Goal: Task Accomplishment & Management: Use online tool/utility

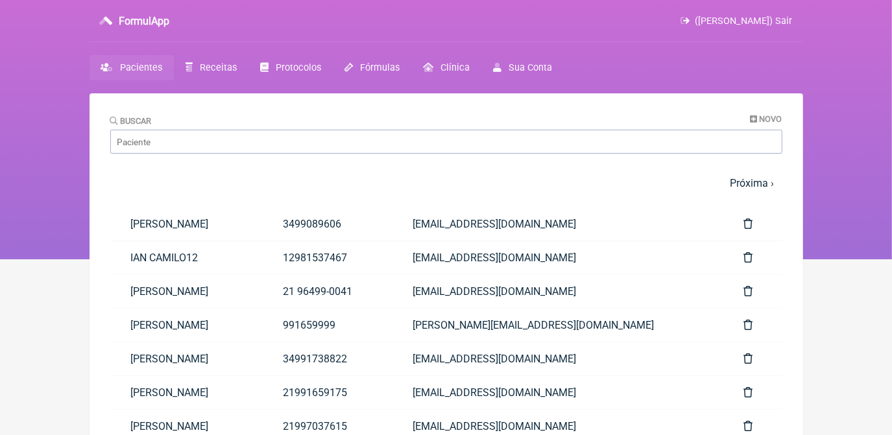
click at [106, 270] on main "Buscar Novo 1 2 3 4 5 … Próxima › Última » Paciente Telefone Email Luiza Almeid…" at bounding box center [445, 368] width 713 height 550
click at [258, 136] on input "Buscar" at bounding box center [446, 142] width 672 height 24
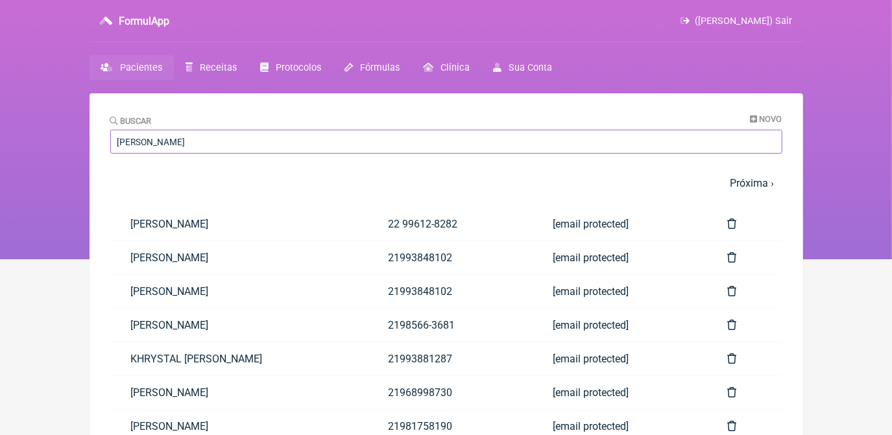
type input "[PERSON_NAME]"
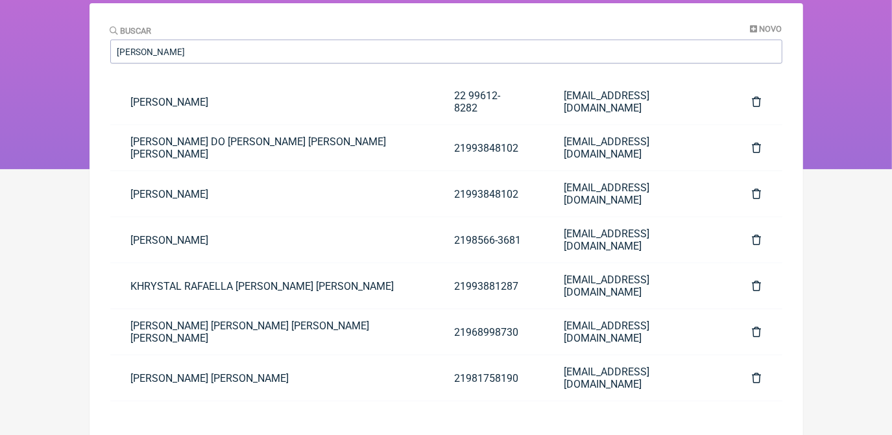
scroll to position [93, 0]
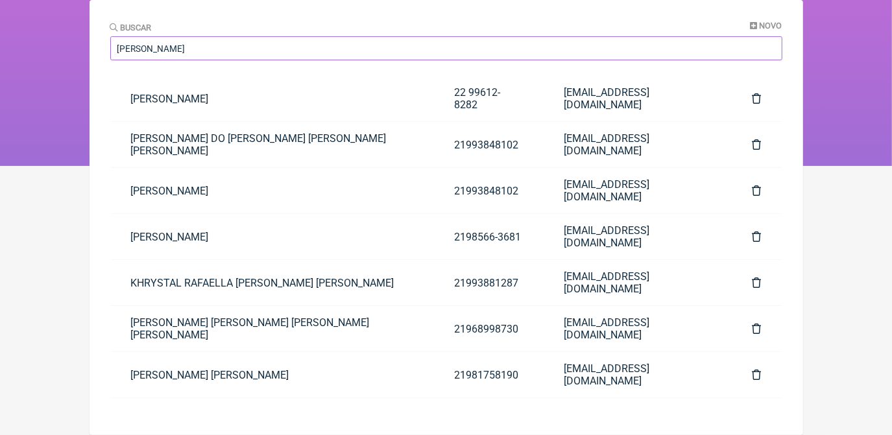
click at [322, 45] on input "[PERSON_NAME]" at bounding box center [446, 48] width 672 height 24
type input "rafael ornel"
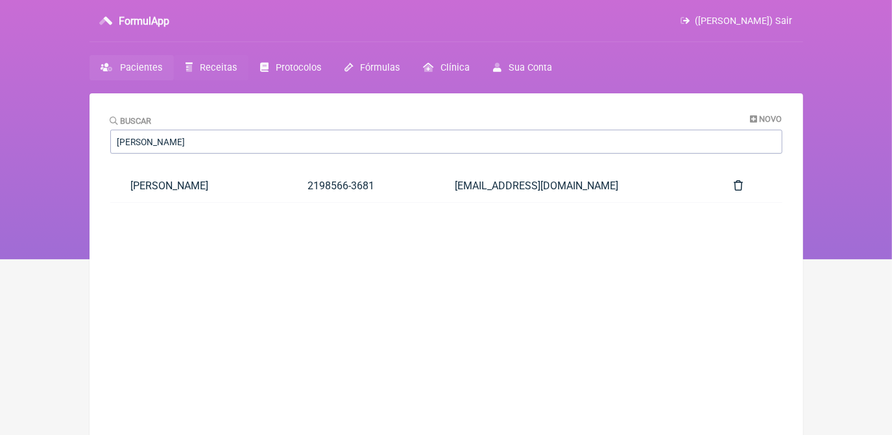
click at [215, 71] on span "Receitas" at bounding box center [218, 67] width 37 height 11
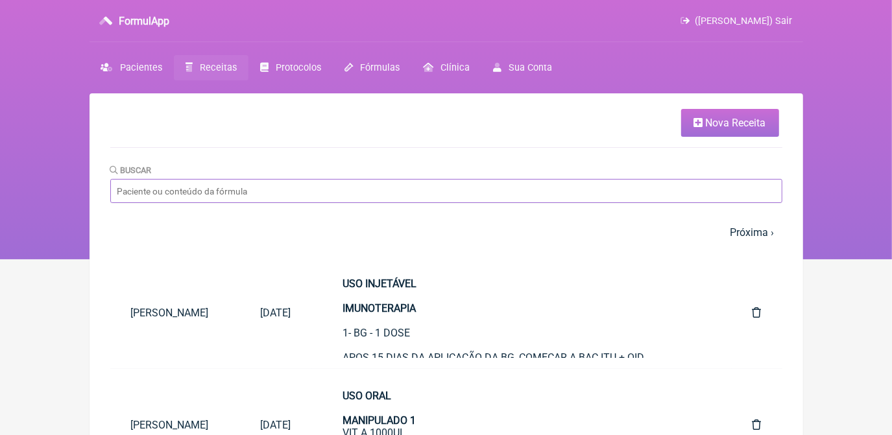
click at [444, 185] on input "Buscar" at bounding box center [446, 191] width 672 height 24
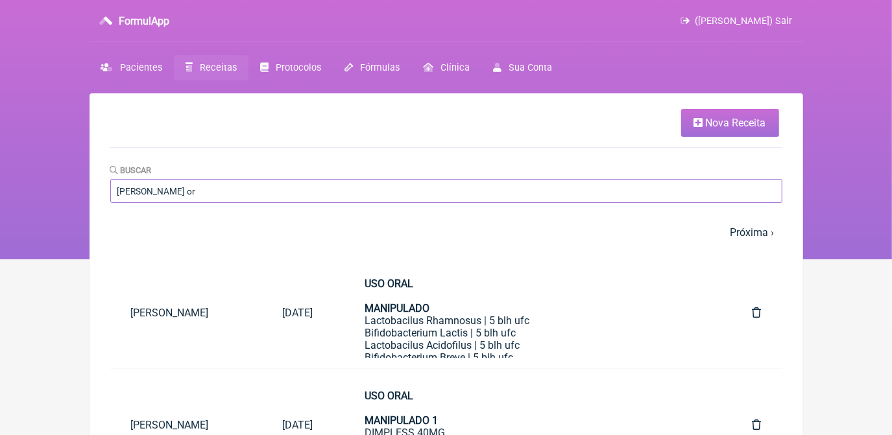
type input "[PERSON_NAME] or"
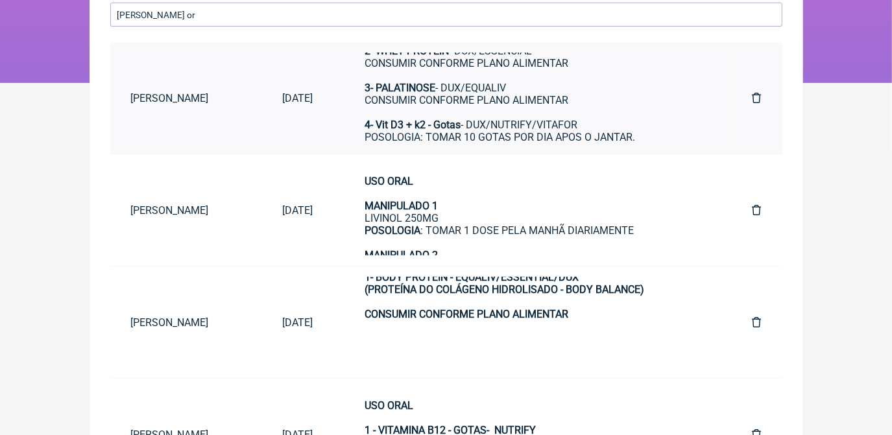
scroll to position [235, 0]
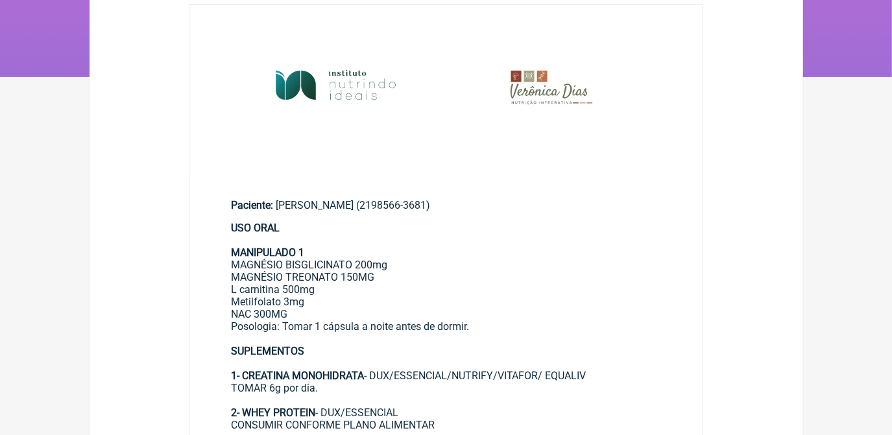
scroll to position [117, 0]
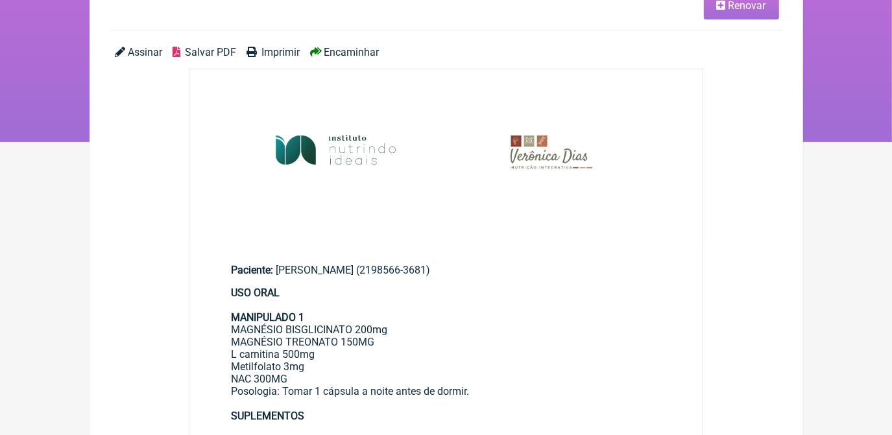
click at [746, 12] on link "Renovar" at bounding box center [741, 6] width 75 height 28
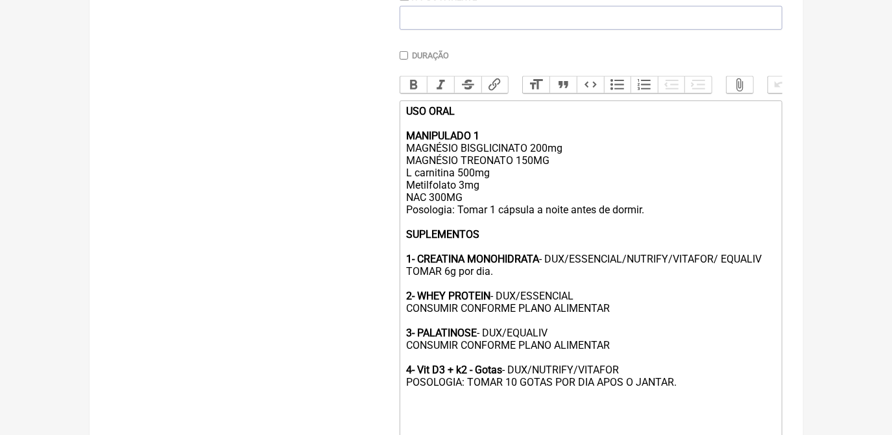
scroll to position [353, 0]
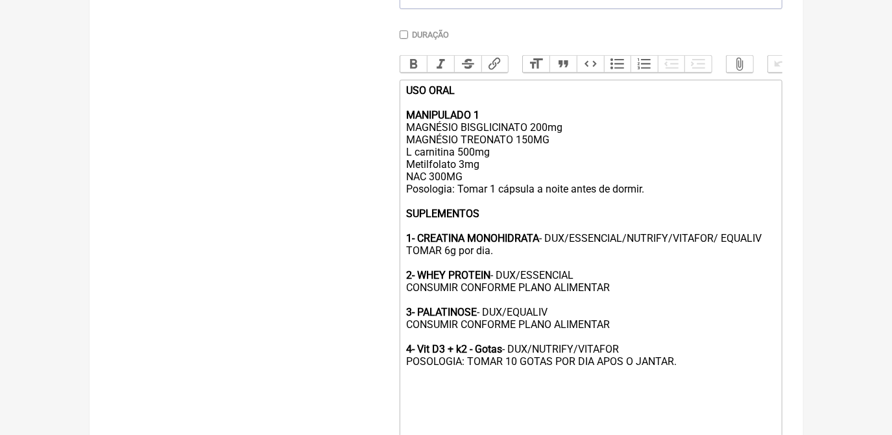
click at [405, 148] on trix-editor "USO ORAL MANIPULADO 1 MAGNÉSIO BISGLICINATO 200mg MAGNÉSIO TREONATO 150MG L car…" at bounding box center [590, 258] width 383 height 357
drag, startPoint x: 462, startPoint y: 152, endPoint x: 511, endPoint y: 156, distance: 48.7
click at [511, 156] on div "USO ORAL MANIPULADO 1 MAGNÉSIO BISGLICINATO 200mg MAGNÉSIO TREONATO 150MG L car…" at bounding box center [590, 225] width 368 height 283
drag, startPoint x: 508, startPoint y: 152, endPoint x: 519, endPoint y: 154, distance: 11.2
click at [519, 154] on div "USO ORAL MANIPULADO 1 MAGNÉSIO BISGLICINATO 200mg MAGNÉSIO TAURATO 150MG L carn…" at bounding box center [590, 225] width 368 height 283
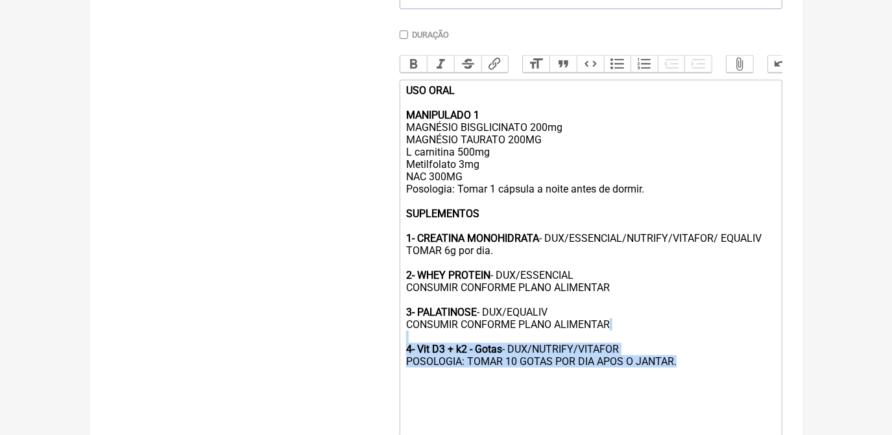
drag, startPoint x: 681, startPoint y: 384, endPoint x: 516, endPoint y: 362, distance: 166.2
click at [512, 361] on div "USO ORAL MANIPULADO 1 MAGNÉSIO BISGLICINATO 200mg MAGNÉSIO TAURATO 200MG L carn…" at bounding box center [590, 225] width 368 height 283
click at [685, 368] on div "USO ORAL MANIPULADO 1 MAGNÉSIO BISGLICINATO 200mg MAGNÉSIO TAURATO 200MG L carn…" at bounding box center [590, 225] width 368 height 283
click at [691, 368] on div "USO ORAL MANIPULADO 1 MAGNÉSIO BISGLICINATO 200mg MAGNÉSIO TAURATO 200MG L carn…" at bounding box center [590, 225] width 368 height 283
drag, startPoint x: 683, startPoint y: 380, endPoint x: 389, endPoint y: 362, distance: 294.3
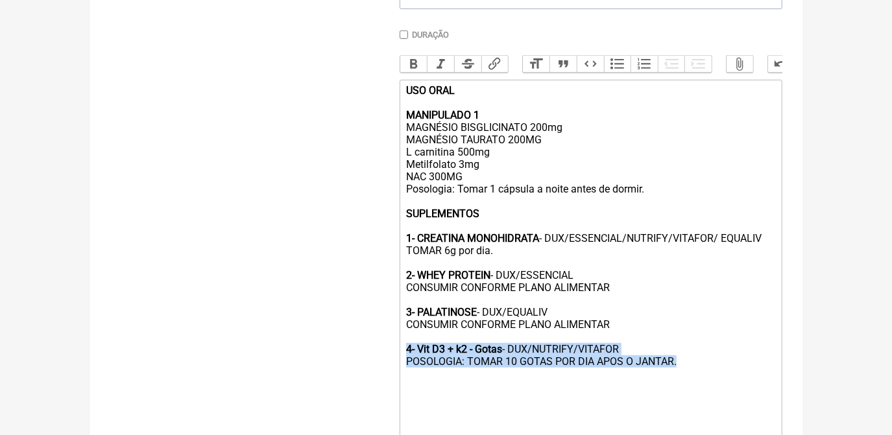
click at [389, 362] on form "Buscar Protocolos Formulas Suplementos / Cosméticos Paciente Rafael Ornelas de …" at bounding box center [446, 156] width 672 height 704
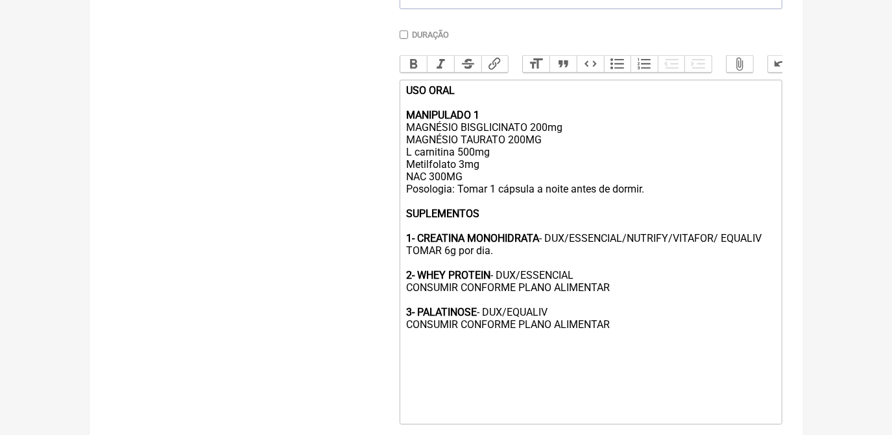
drag, startPoint x: 419, startPoint y: 331, endPoint x: 561, endPoint y: 335, distance: 142.1
click at [561, 335] on div "USO ORAL MANIPULADO 1 MAGNÉSIO BISGLICINATO 200mg MAGNÉSIO TAURATO 200MG L carn…" at bounding box center [590, 219] width 368 height 271
drag, startPoint x: 614, startPoint y: 342, endPoint x: 458, endPoint y: 350, distance: 156.5
click at [458, 350] on div "USO ORAL MANIPULADO 1 MAGNÉSIO BISGLICINATO 200mg MAGNÉSIO TAURATO 200MG L carn…" at bounding box center [590, 219] width 368 height 271
drag, startPoint x: 462, startPoint y: 342, endPoint x: 613, endPoint y: 343, distance: 151.8
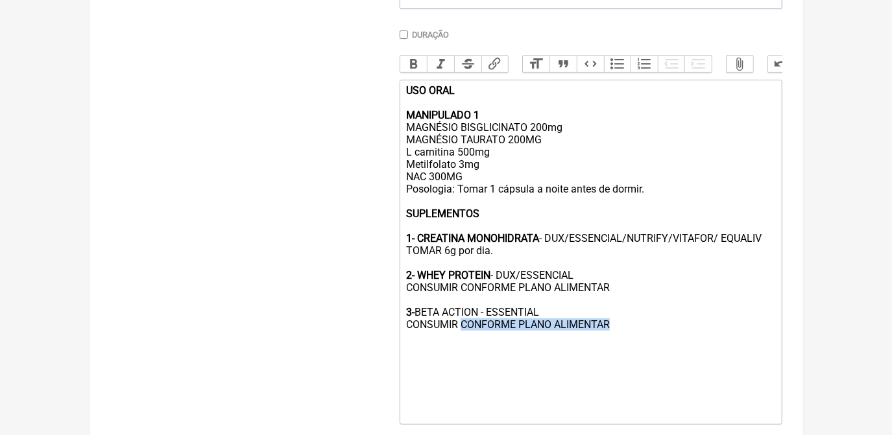
click at [613, 343] on div "USO ORAL MANIPULADO 1 MAGNÉSIO BISGLICINATO 200mg MAGNÉSIO TAURATO 200MG L carn…" at bounding box center [590, 219] width 368 height 271
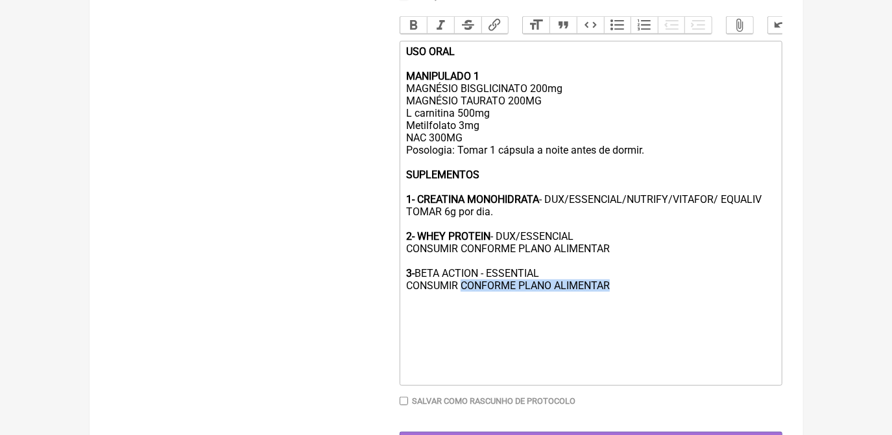
scroll to position [412, 0]
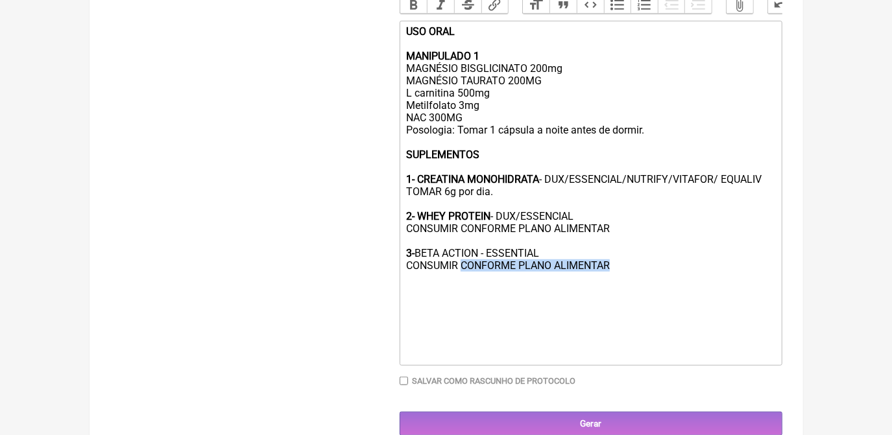
drag, startPoint x: 414, startPoint y: 268, endPoint x: 575, endPoint y: 265, distance: 160.9
click at [575, 265] on div "USO ORAL MANIPULADO 1 MAGNÉSIO BISGLICINATO 200mg MAGNÉSIO TAURATO 200MG L carn…" at bounding box center [590, 160] width 368 height 271
click at [413, 6] on button "Bold" at bounding box center [413, 5] width 27 height 17
click at [654, 292] on div "USO ORAL MANIPULADO 1 MAGNÉSIO BISGLICINATO 200mg MAGNÉSIO TAURATO 200MG L carn…" at bounding box center [590, 160] width 368 height 271
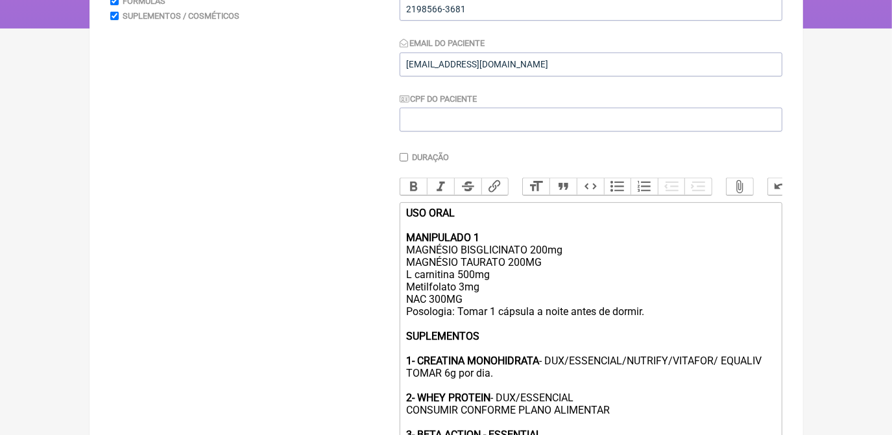
scroll to position [349, 0]
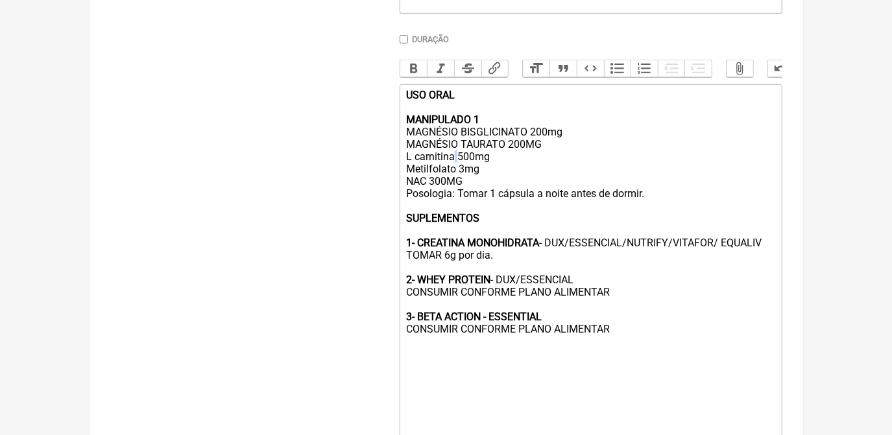
click at [457, 173] on div "USO ORAL MANIPULADO 1 MAGNÉSIO BISGLICINATO 200mg MAGNÉSIO TAURATO 200MG L carn…" at bounding box center [590, 230] width 368 height 283
click at [455, 165] on div "USO ORAL MANIPULADO 1 MAGNÉSIO BISGLICINATO 200mg MAGNÉSIO TAURATO 200MG L carn…" at bounding box center [590, 230] width 368 height 283
drag, startPoint x: 492, startPoint y: 169, endPoint x: 384, endPoint y: 167, distance: 107.7
click at [384, 167] on form "Buscar Protocolos Formulas Suplementos / Cosméticos Paciente Rafael Ornelas de …" at bounding box center [446, 160] width 672 height 704
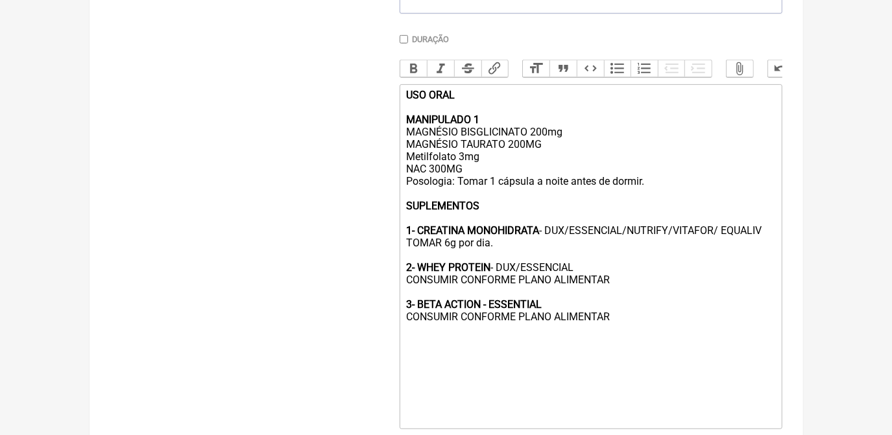
click at [405, 180] on trix-editor "USO ORAL MANIPULADO 1 MAGNÉSIO BISGLICINATO 200mg MAGNÉSIO TAURATO 200MG Metilf…" at bounding box center [590, 256] width 383 height 345
click at [465, 165] on div "USO ORAL MANIPULADO 1 MAGNÉSIO BISGLICINATO 200mg MAGNÉSIO TAURATO 200MG Metilf…" at bounding box center [590, 224] width 368 height 271
click at [471, 168] on div "USO ORAL MANIPULADO 1 MAGNÉSIO BISGLICINATO 200mg MAGNÉSIO TAURATO 200MG Metilf…" at bounding box center [590, 224] width 368 height 271
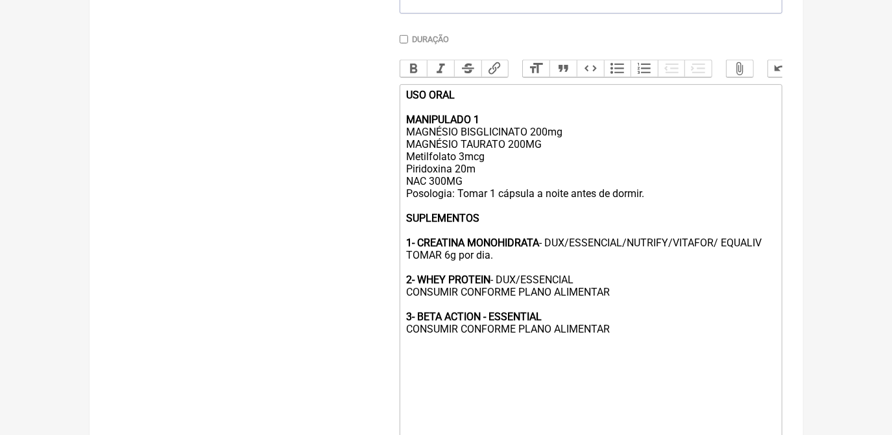
type trix-editor "<div><strong>USO ORAL<br><br>MANIPULADO 1<br></strong>MAGNÉSIO BISGLICINATO 200…"
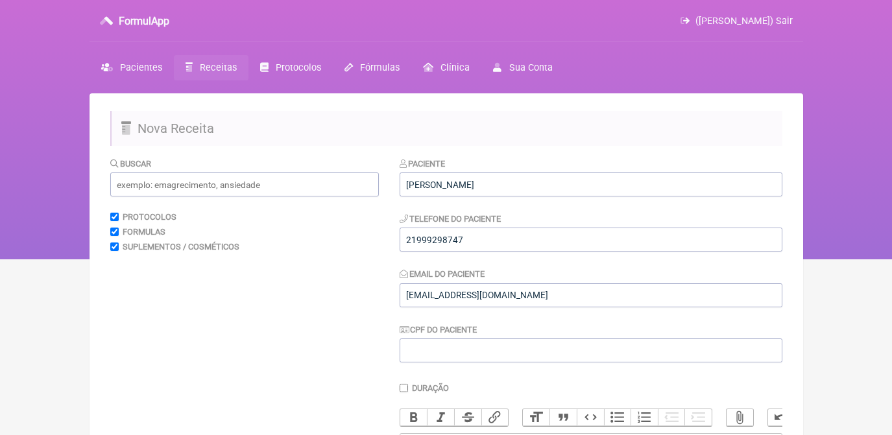
scroll to position [379, 0]
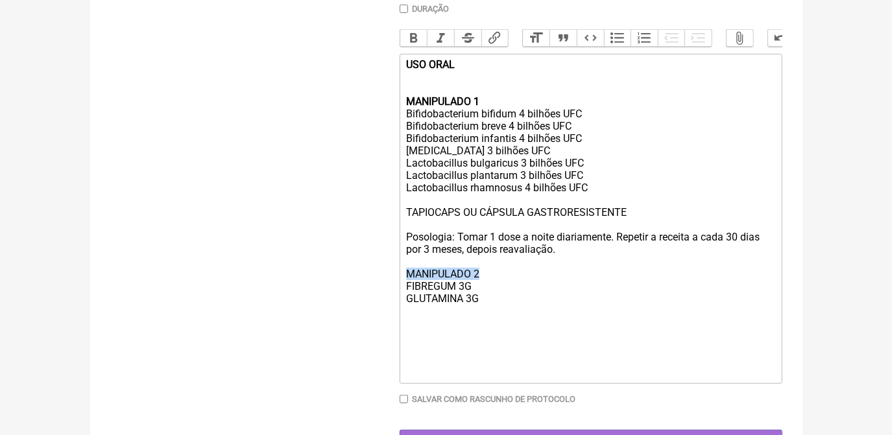
click at [484, 288] on div "USO ORAL MANIPULADO 1 Bifidobacterium bifidum 4 bilhões UFC Bifidobacterium bre…" at bounding box center [590, 218] width 368 height 320
click at [423, 49] on div "Bold Italic Strikethrough Link Heading Quote Code Bullets Numbers Decrease Leve…" at bounding box center [590, 41] width 383 height 25
click at [416, 43] on button "Bold" at bounding box center [413, 38] width 27 height 17
click at [490, 327] on div "USO ORAL MANIPULADO 1 Bifidobacterium bifidum 4 bilhões UFC Bifidobacterium bre…" at bounding box center [590, 218] width 368 height 320
click at [407, 379] on div "USO ORAL MANIPULADO 1 Bifidobacterium bifidum 4 bilhões UFC Bifidobacterium bre…" at bounding box center [590, 218] width 368 height 320
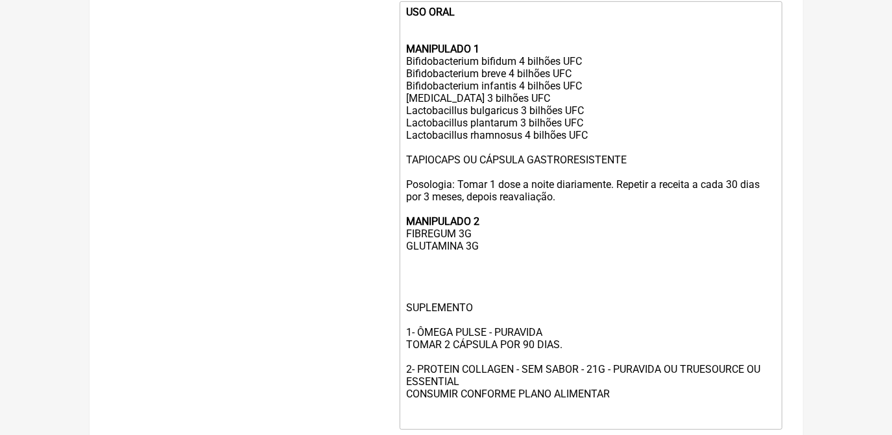
scroll to position [445, 0]
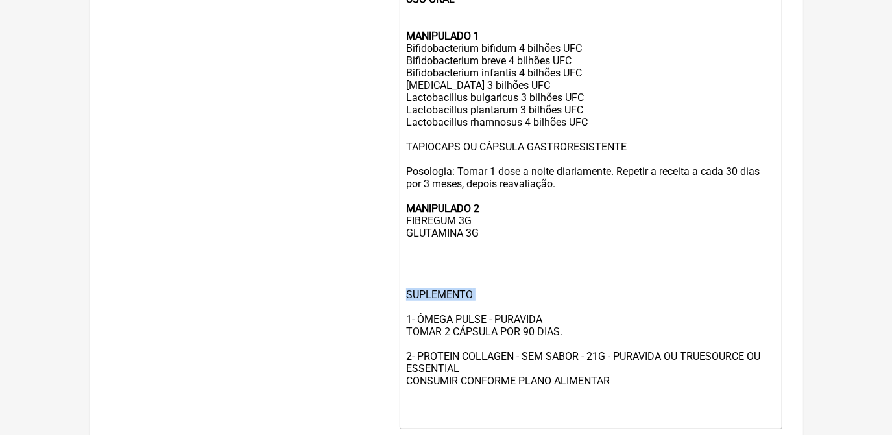
drag, startPoint x: 403, startPoint y: 308, endPoint x: 539, endPoint y: 331, distance: 137.5
click at [539, 331] on trix-editor "USO ORAL MANIPULADO 1 Bifidobacterium bifidum 4 bilhões UFC Bifidobacterium bre…" at bounding box center [590, 208] width 383 height 441
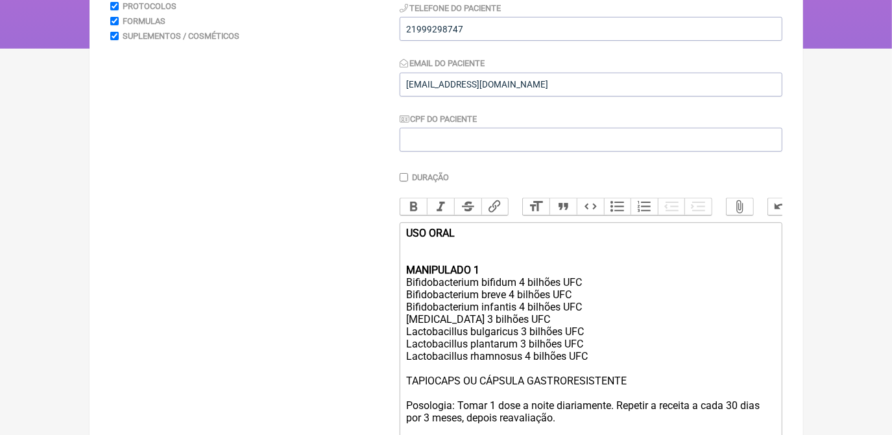
scroll to position [209, 0]
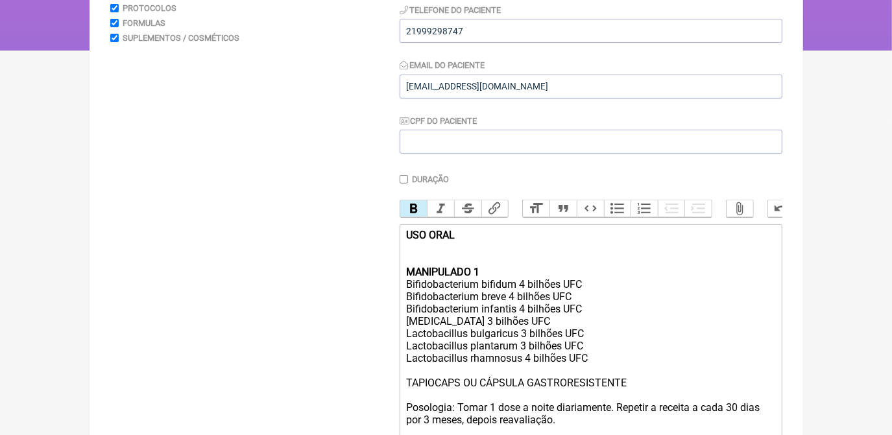
click at [417, 211] on button "Bold" at bounding box center [413, 208] width 27 height 17
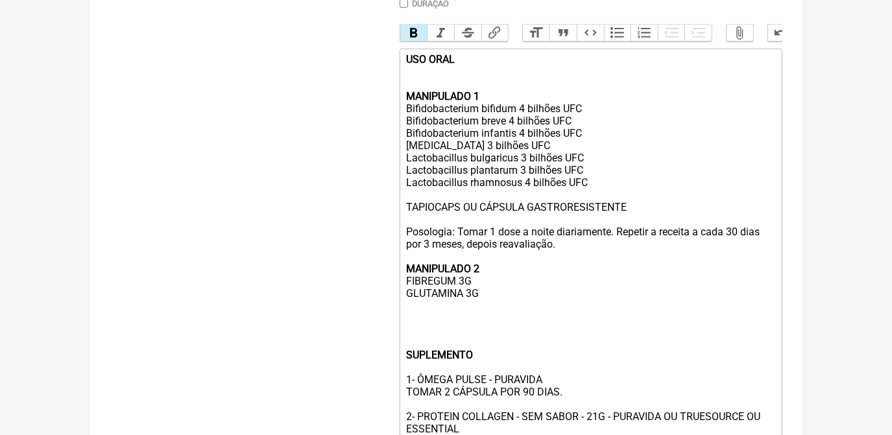
scroll to position [386, 0]
click at [503, 309] on div "USO ORAL MANIPULADO 1 Bifidobacterium bifidum 4 bilhões UFC Bifidobacterium bre…" at bounding box center [590, 267] width 368 height 431
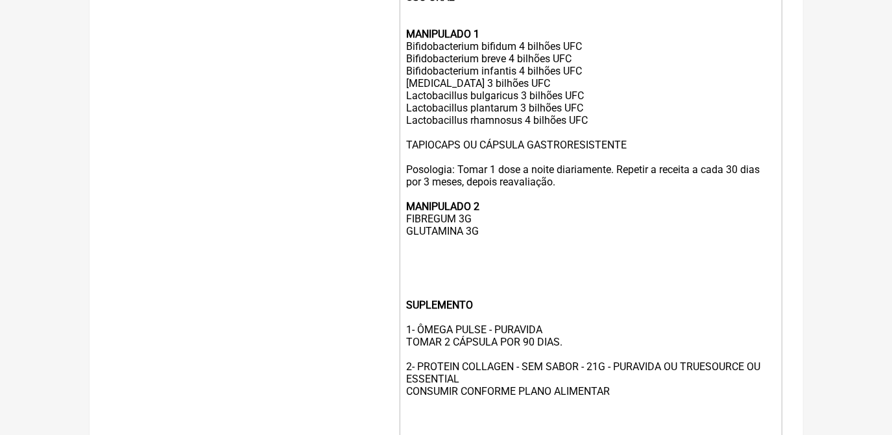
scroll to position [457, 0]
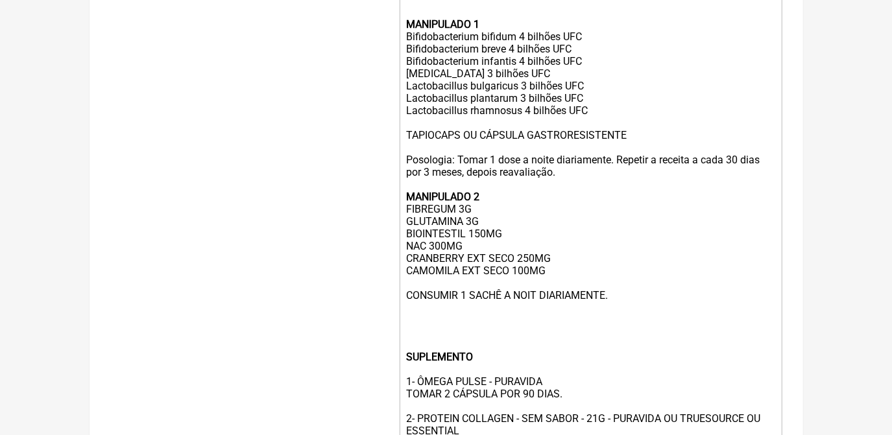
click at [551, 290] on div "USO ORAL MANIPULADO 1 Bifidobacterium bifidum 4 bilhões UFC Bifidobacterium bre…" at bounding box center [590, 233] width 368 height 505
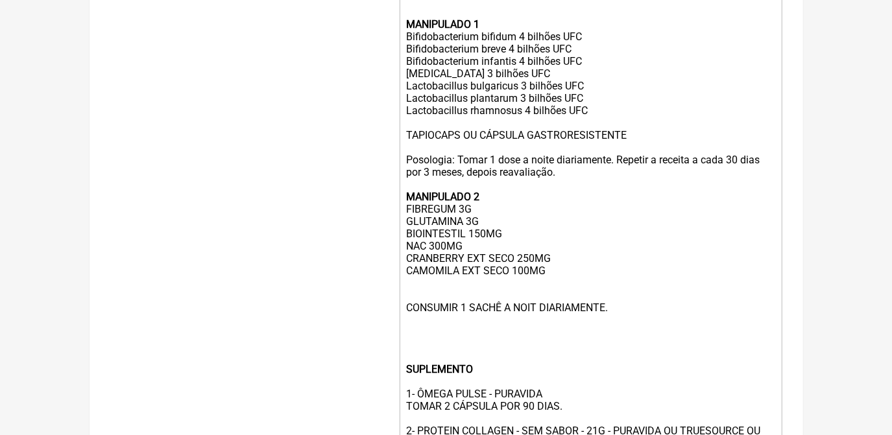
paste trix-editor "Capsaicina"
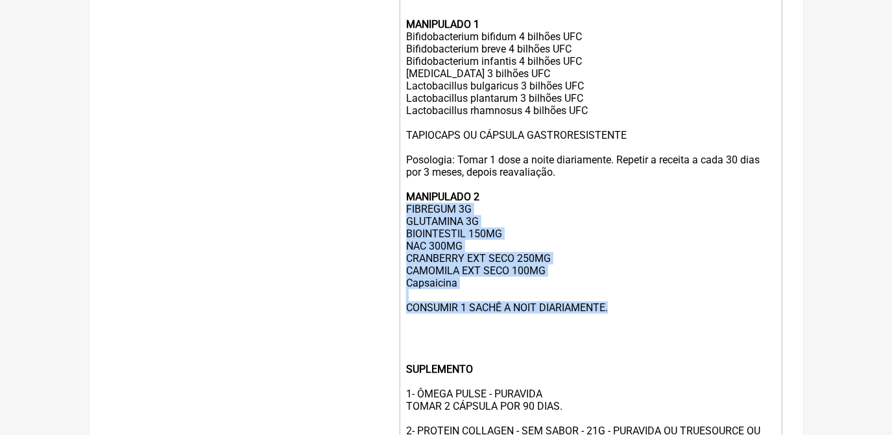
drag, startPoint x: 614, startPoint y: 331, endPoint x: 375, endPoint y: 224, distance: 262.1
click at [375, 224] on form "Buscar Protocolos Formulas Suplementos / Cosméticos Paciente [PERSON_NAME] [PER…" at bounding box center [446, 137] width 672 height 874
copy div "FIBREGUM 3G GLUTAMINA 3G BIOINTESTIL 150MG NAC 300MG CRANBERRY EXT SECO 250MG C…"
click at [473, 289] on div "USO ORAL MANIPULADO 1 Bifidobacterium bifidum 4 bilhões UFC Bifidobacterium bre…" at bounding box center [590, 240] width 368 height 518
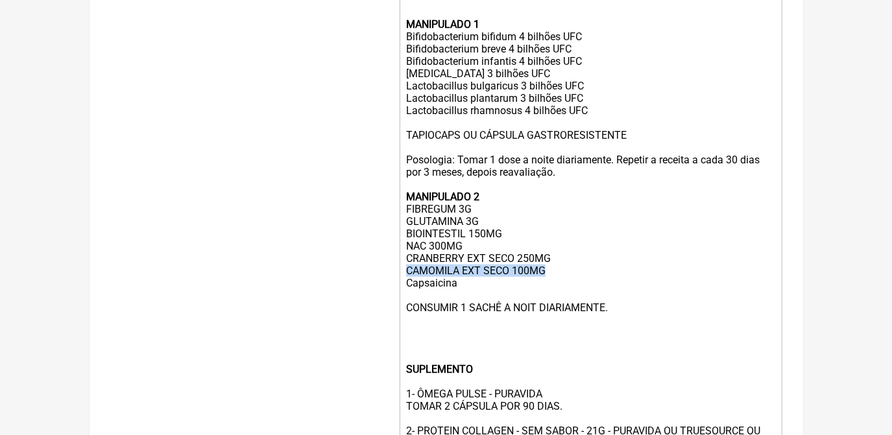
drag, startPoint x: 406, startPoint y: 287, endPoint x: 579, endPoint y: 291, distance: 173.2
click at [579, 291] on div "USO ORAL MANIPULADO 1 Bifidobacterium bifidum 4 bilhões UFC Bifidobacterium bre…" at bounding box center [590, 240] width 368 height 518
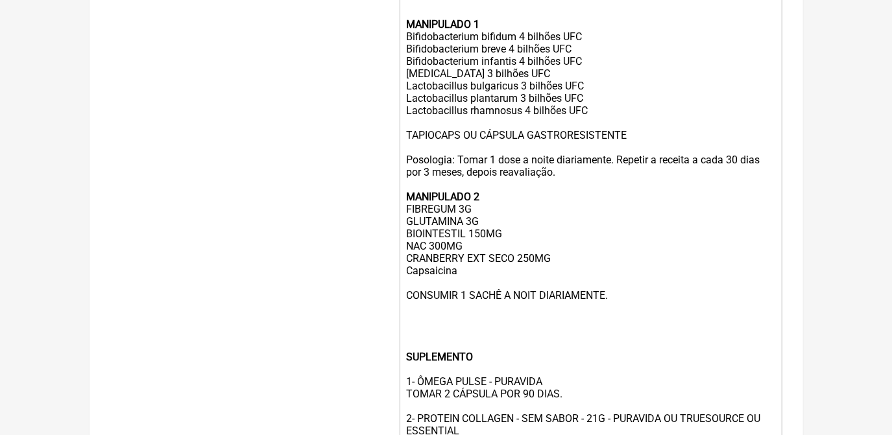
type trix-editor "<div><strong>USO ORAL <br><br><br>MANIPULADO 1<br></strong>Bifidobacterium bifi…"
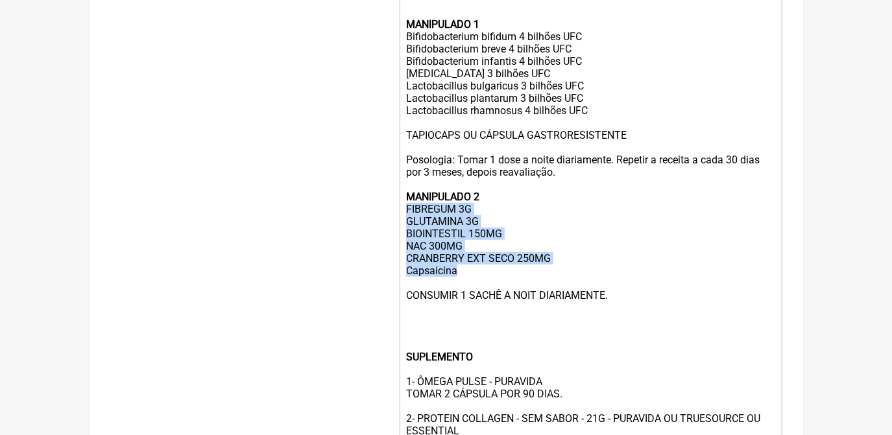
drag, startPoint x: 408, startPoint y: 230, endPoint x: 466, endPoint y: 287, distance: 81.6
click at [469, 288] on div "USO ORAL MANIPULADO 1 Bifidobacterium bifidum 4 bilhões UFC Bifidobacterium bre…" at bounding box center [590, 233] width 368 height 505
copy div "FIBREGUM 3G GLUTAMINA 3G BIOINTESTIL 150MG NAC 300MG CRANBERRY EXT SECO 250MG C…"
